Goal: Information Seeking & Learning: Learn about a topic

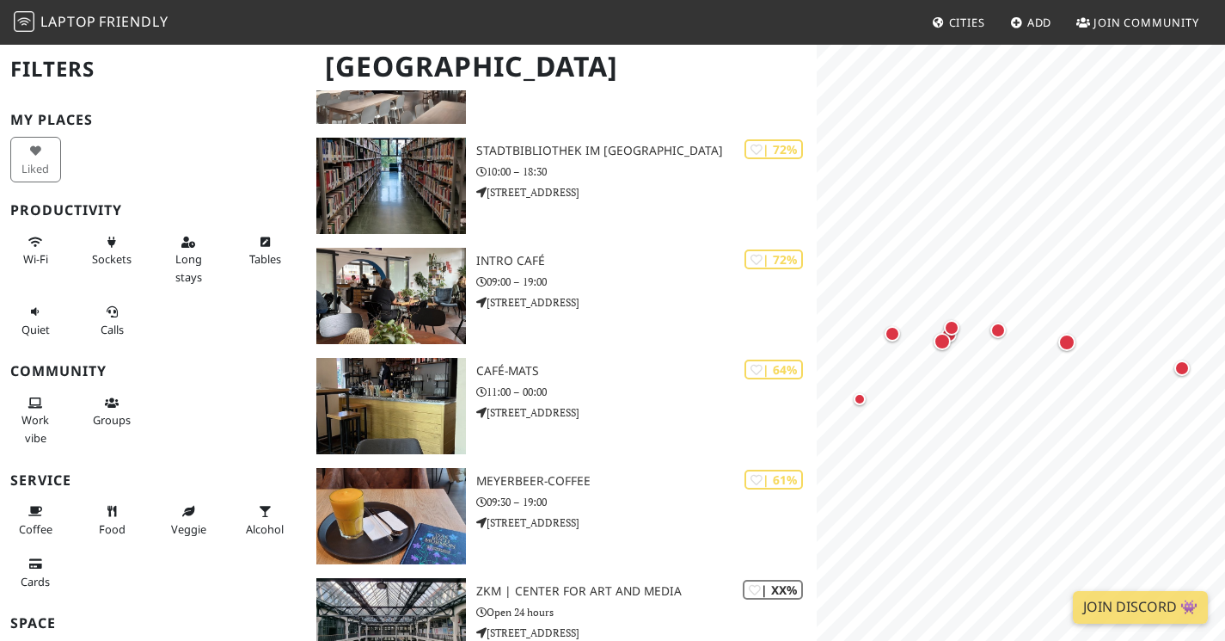
scroll to position [433, 0]
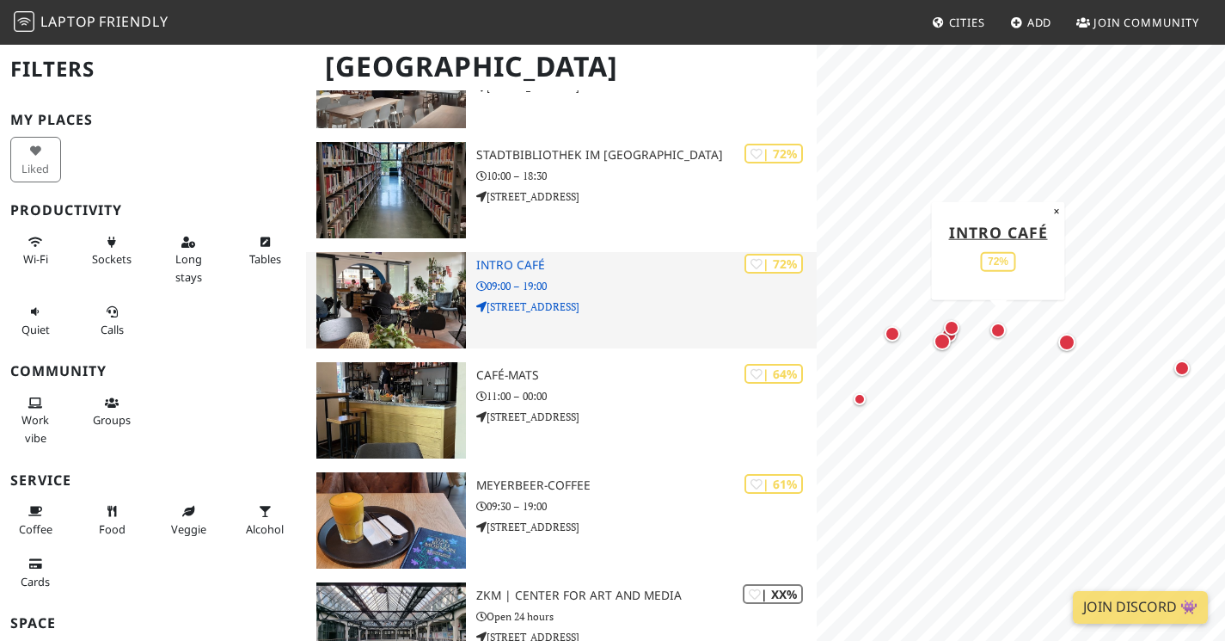
click at [433, 288] on img at bounding box center [391, 300] width 150 height 96
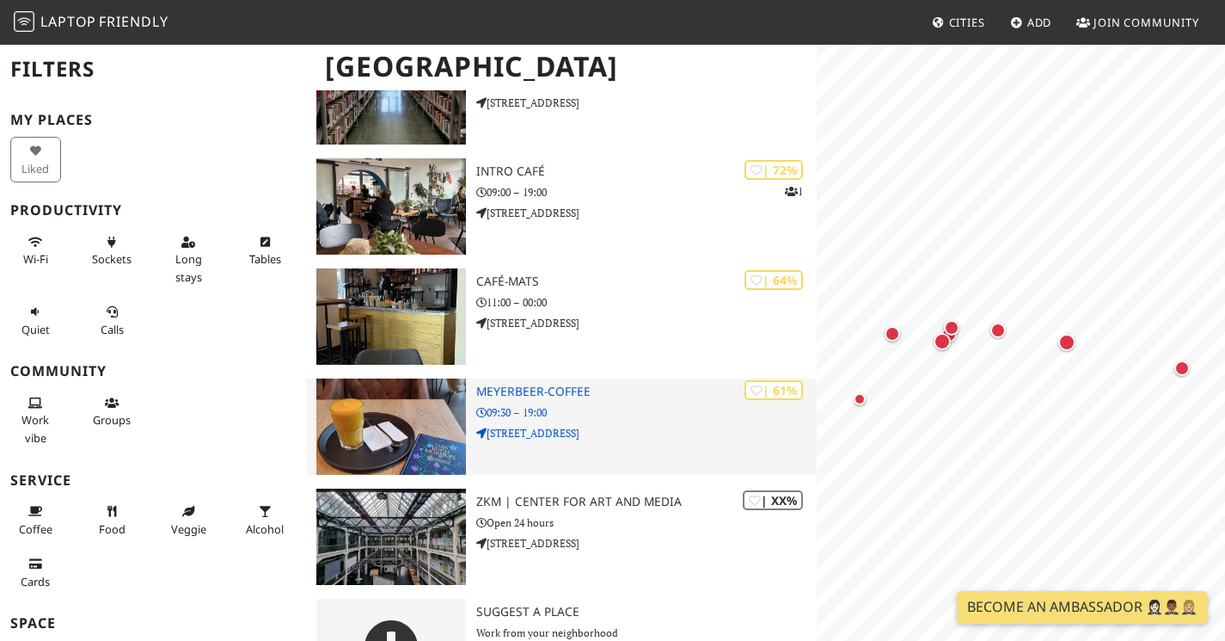
scroll to position [529, 0]
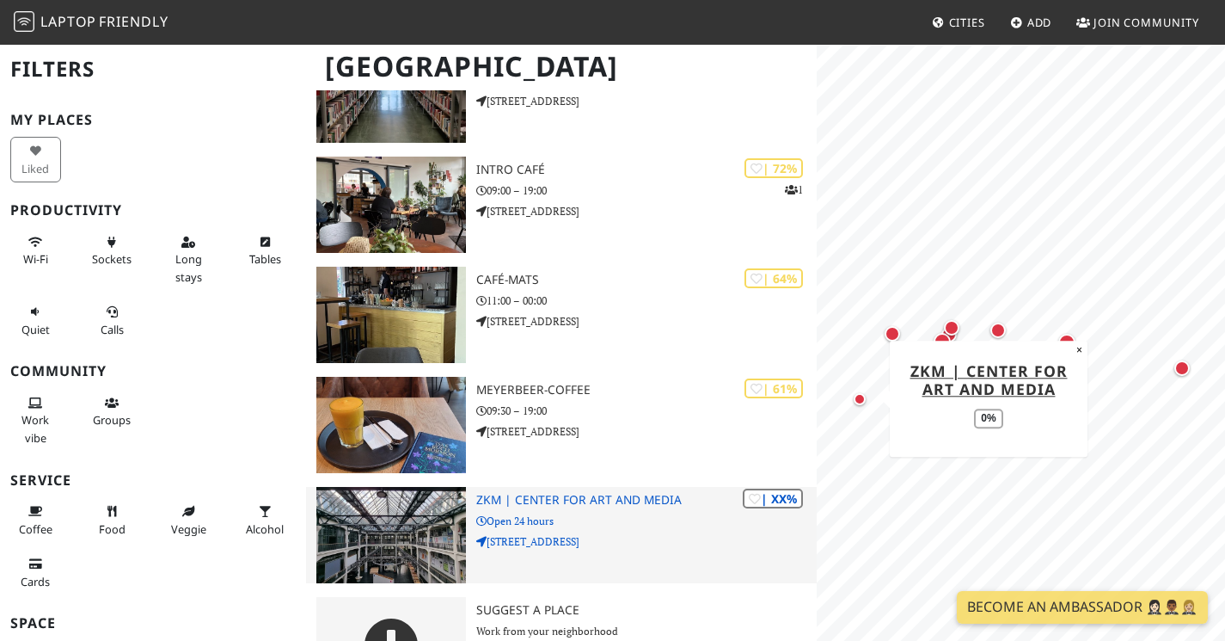
click at [501, 493] on h3 "ZKM | Center for Art and Media" at bounding box center [646, 500] width 340 height 15
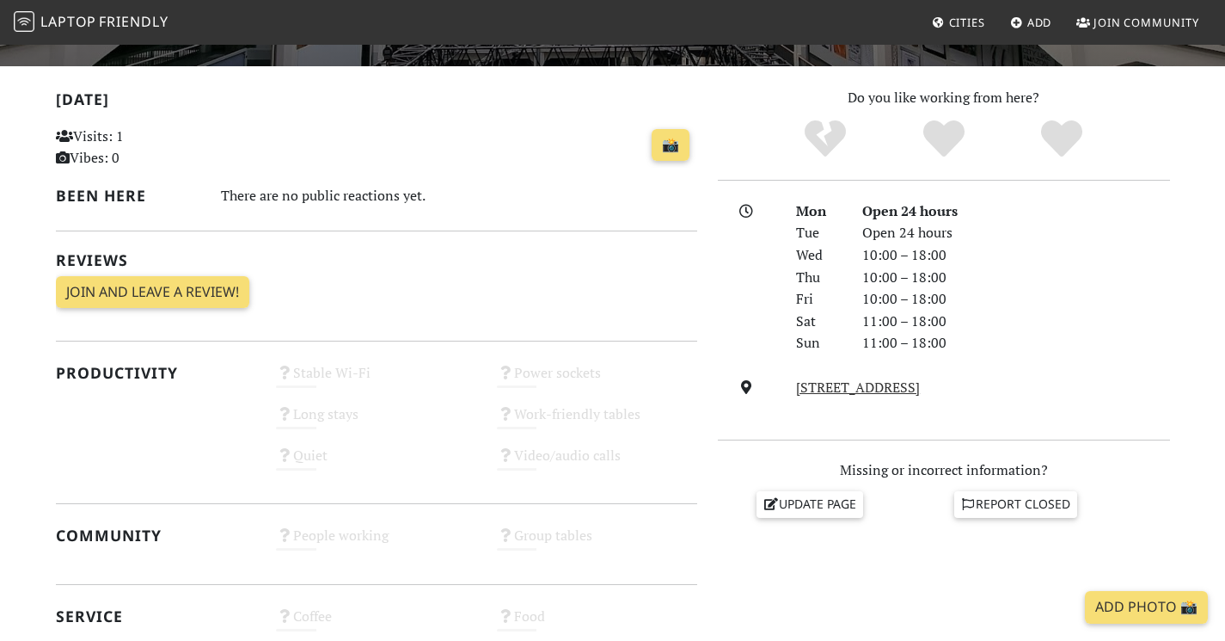
scroll to position [338, 0]
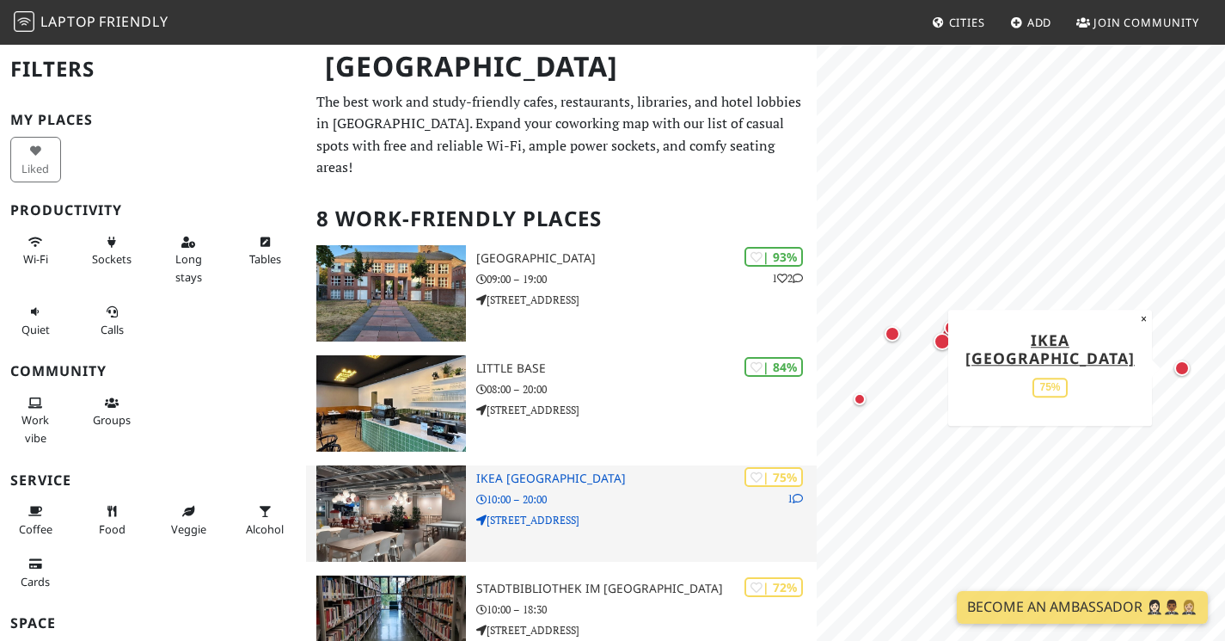
click at [406, 475] on img at bounding box center [391, 513] width 150 height 96
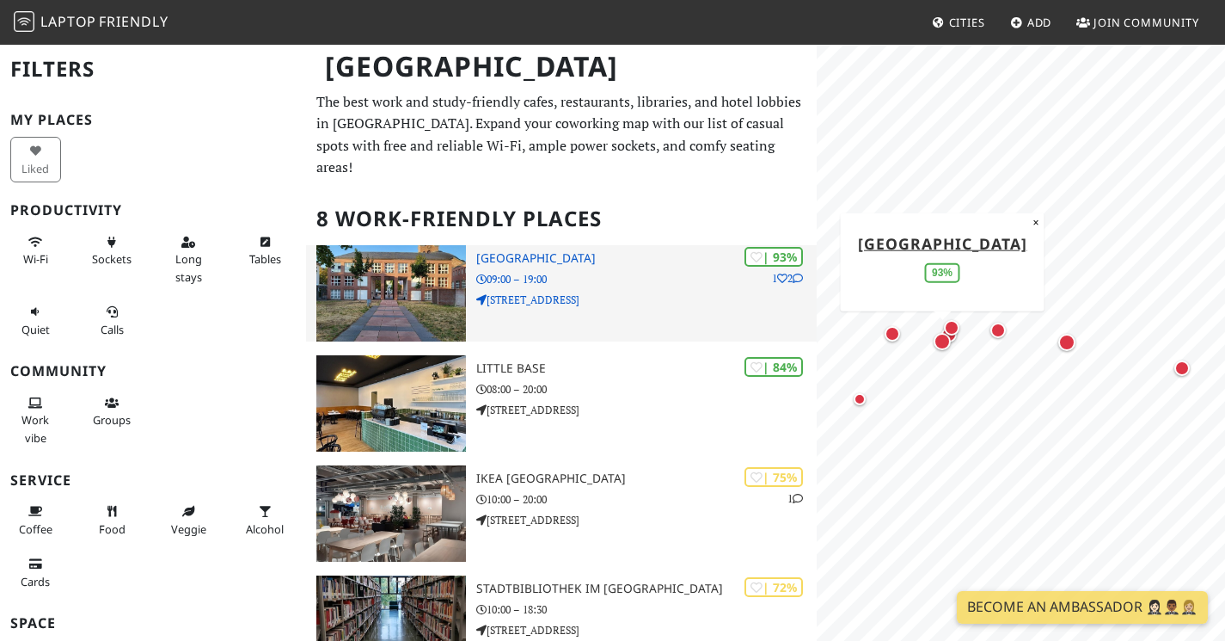
click at [370, 246] on img at bounding box center [391, 293] width 150 height 96
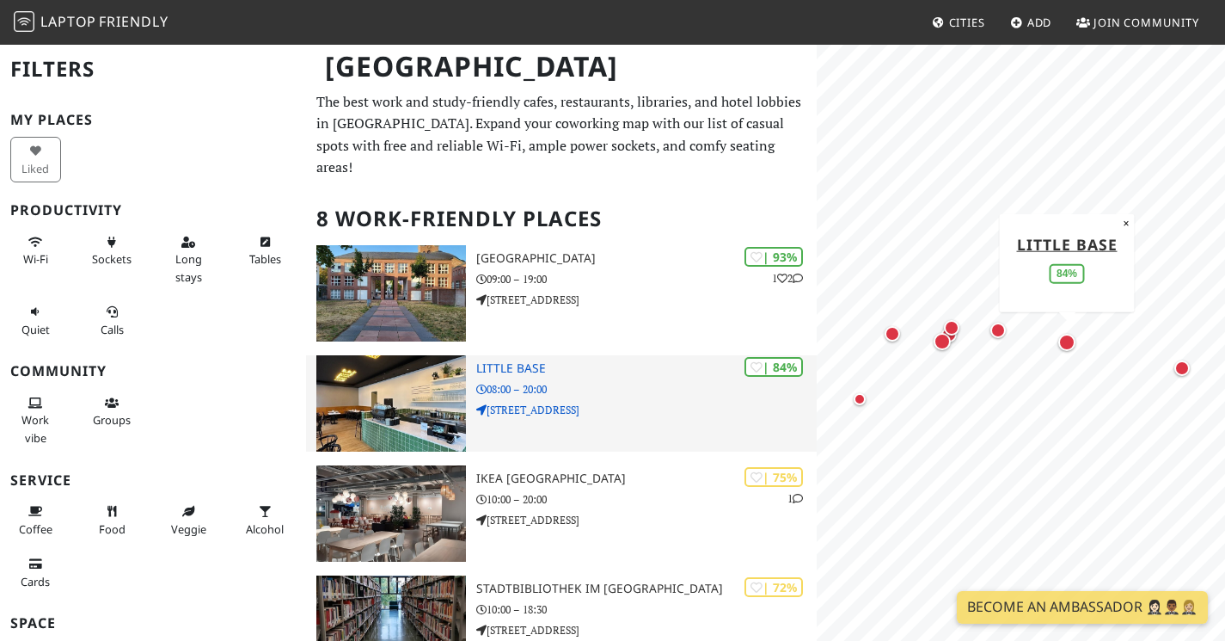
click at [383, 396] on img at bounding box center [391, 403] width 150 height 96
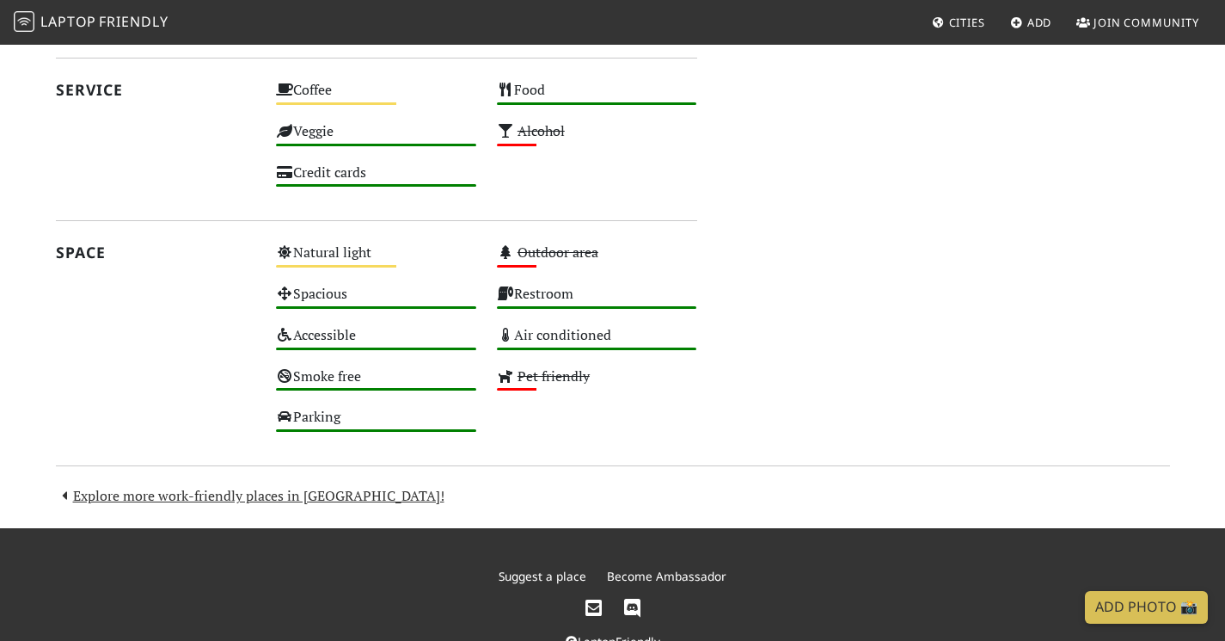
scroll to position [1034, 0]
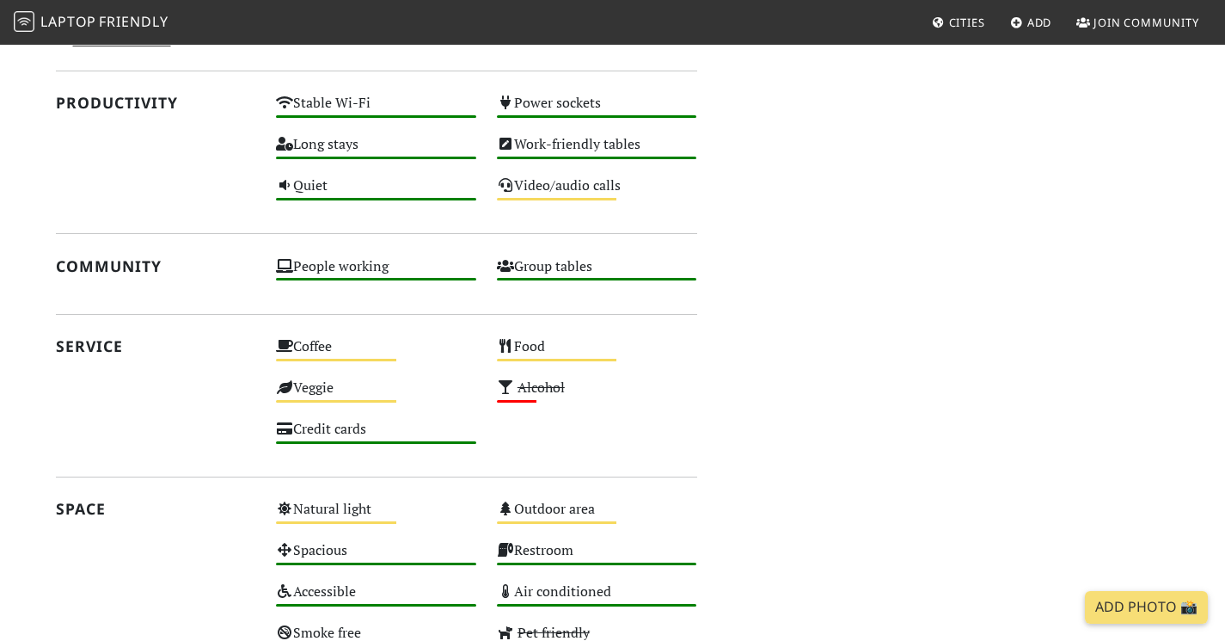
scroll to position [968, 0]
